Goal: Check status

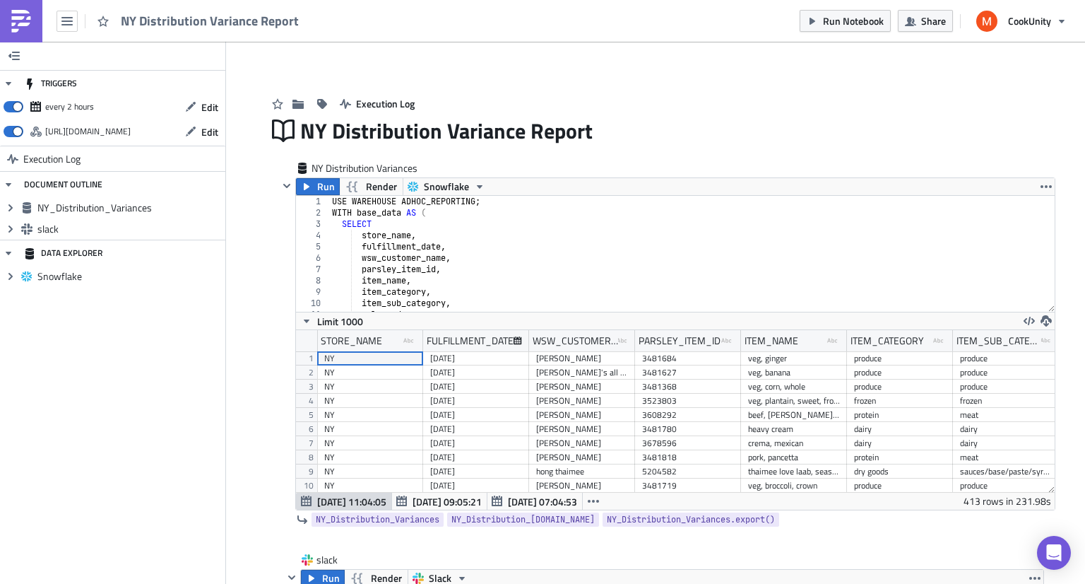
scroll to position [162, 759]
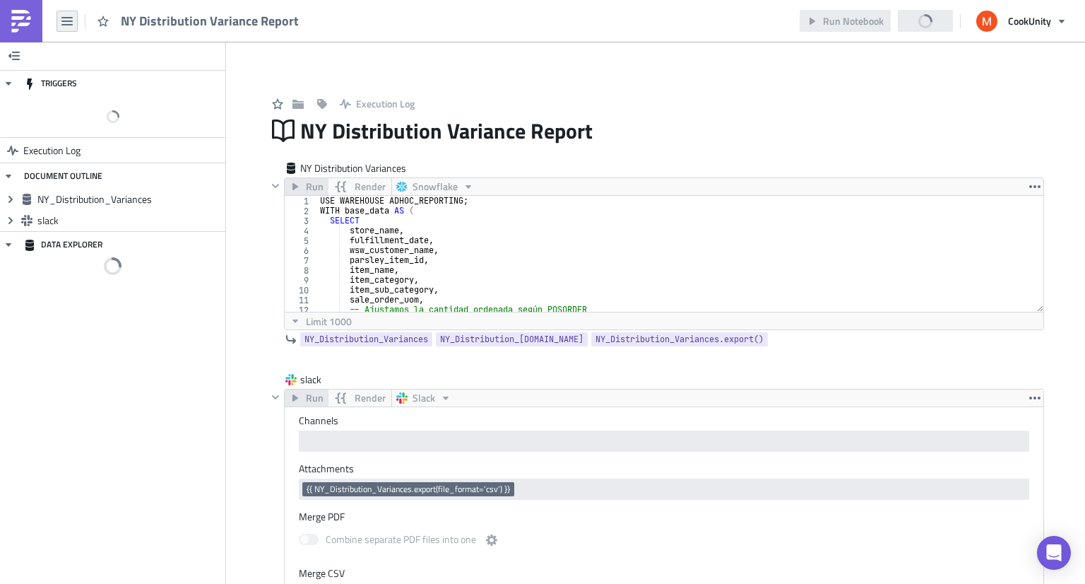
click at [68, 21] on icon "button" at bounding box center [66, 21] width 11 height 11
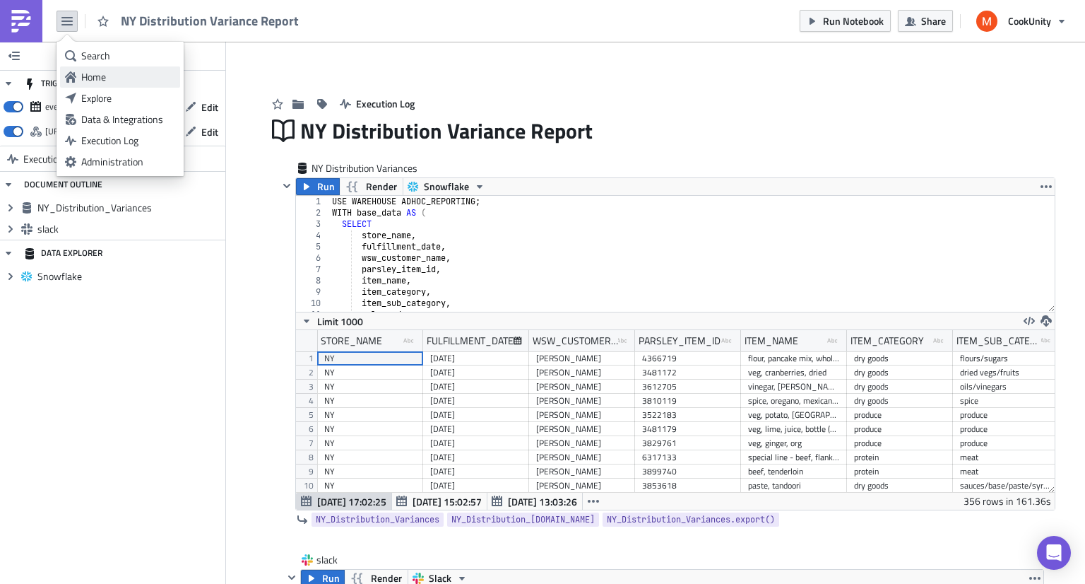
scroll to position [162, 759]
click at [108, 80] on div "Home" at bounding box center [128, 77] width 94 height 14
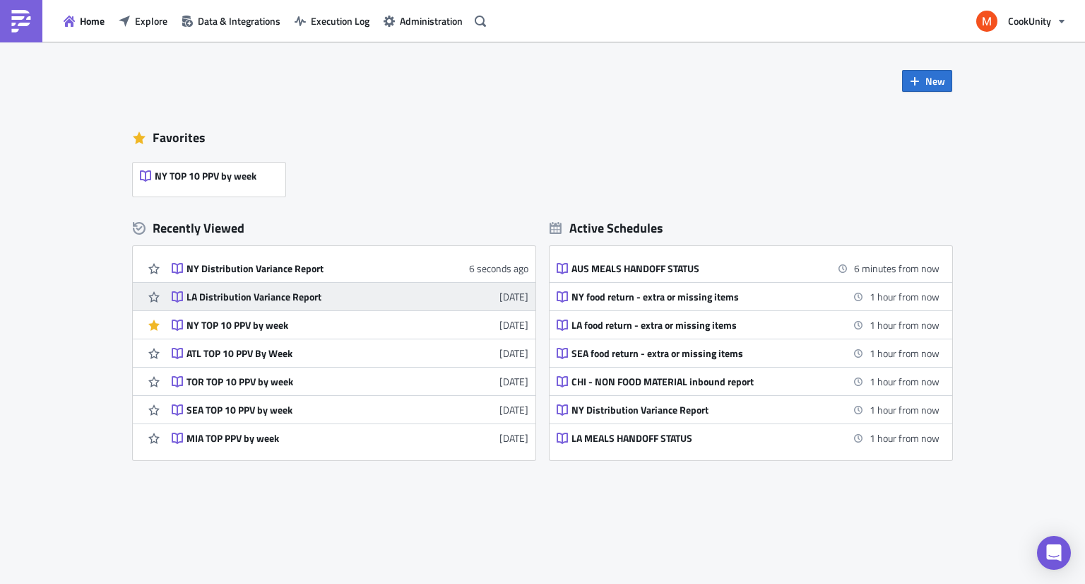
click at [389, 288] on link "LA Distribution Variance Report 4 days ago" at bounding box center [350, 297] width 357 height 28
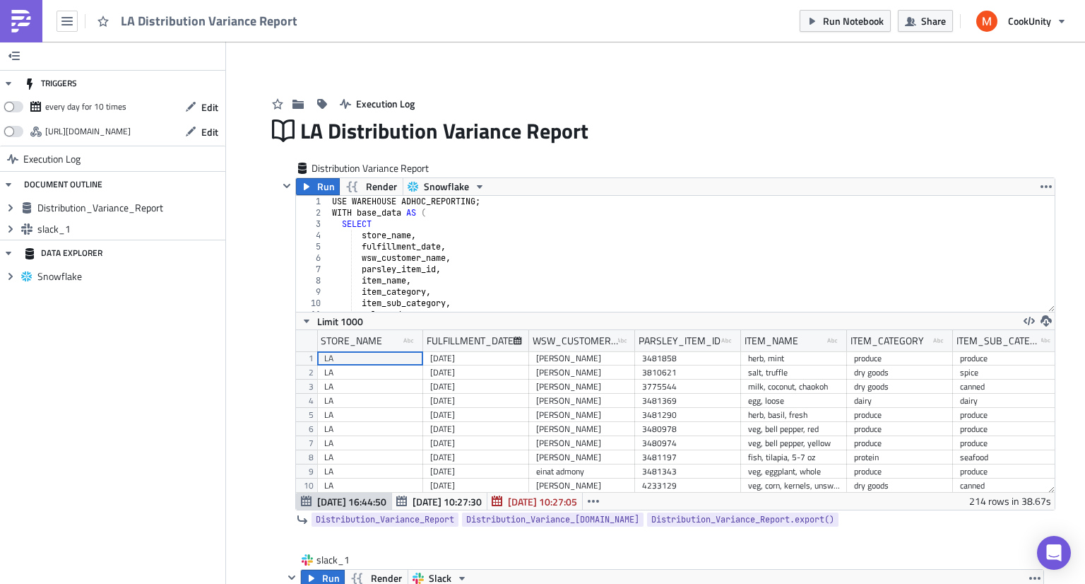
scroll to position [162, 759]
click at [319, 183] on span "Run" at bounding box center [326, 186] width 18 height 17
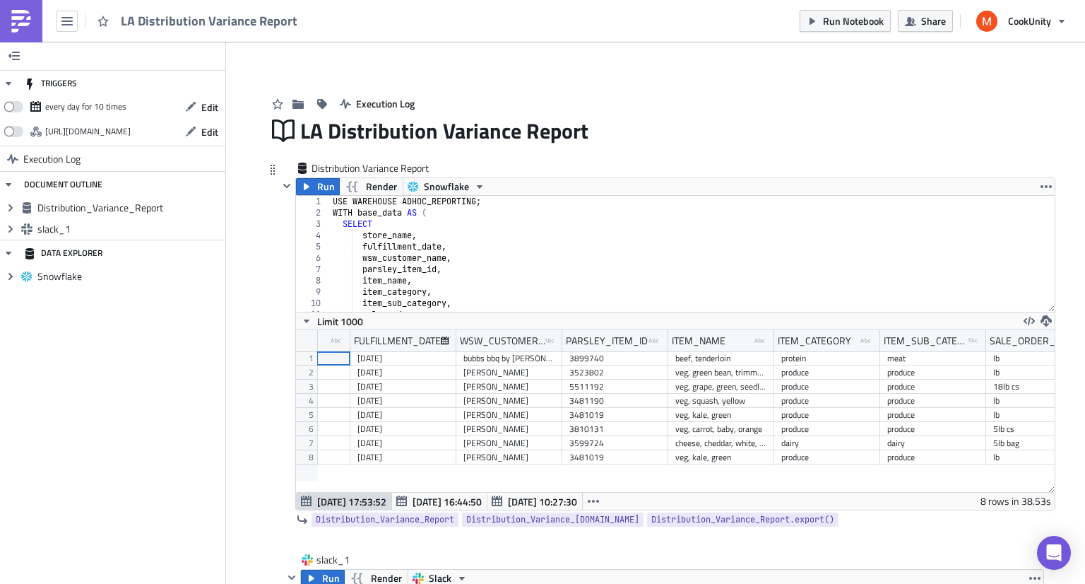
scroll to position [0, 0]
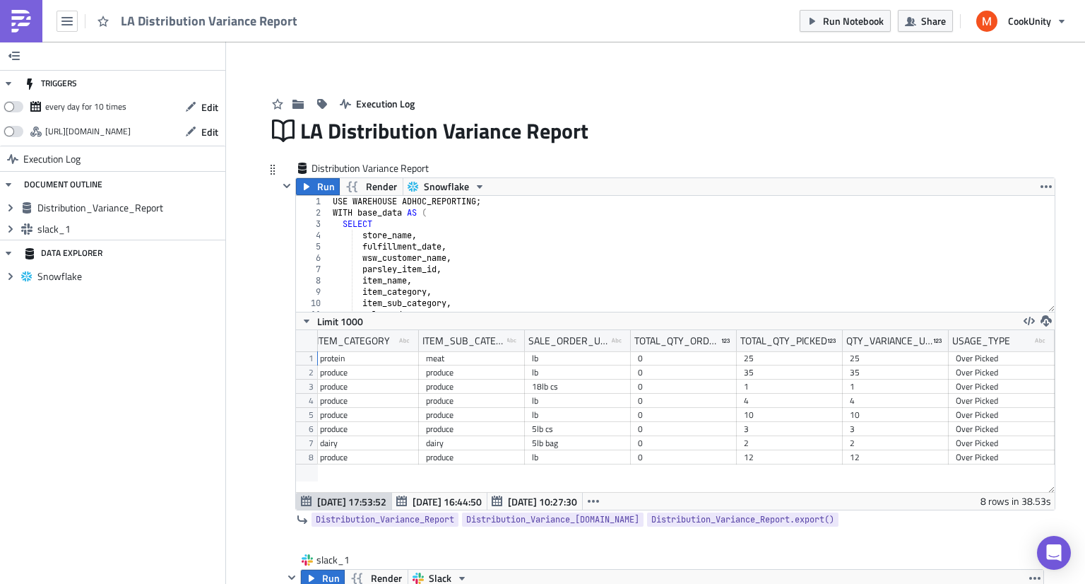
click at [550, 313] on div "Limit 1000" at bounding box center [675, 321] width 759 height 18
